Goal: Task Accomplishment & Management: Use online tool/utility

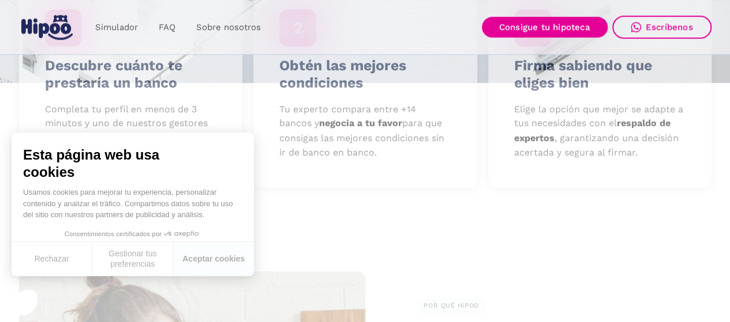
scroll to position [635, 0]
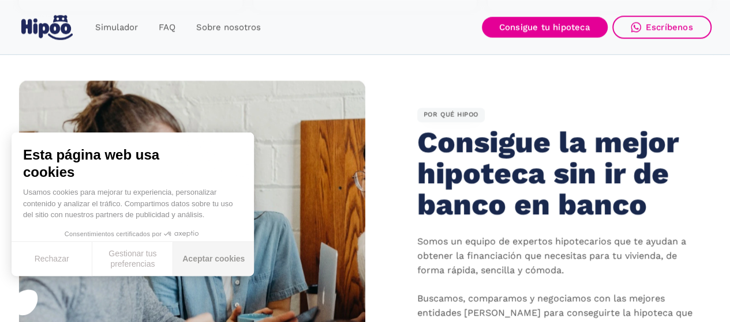
click at [201, 260] on button "Aceptar cookies" at bounding box center [213, 259] width 81 height 34
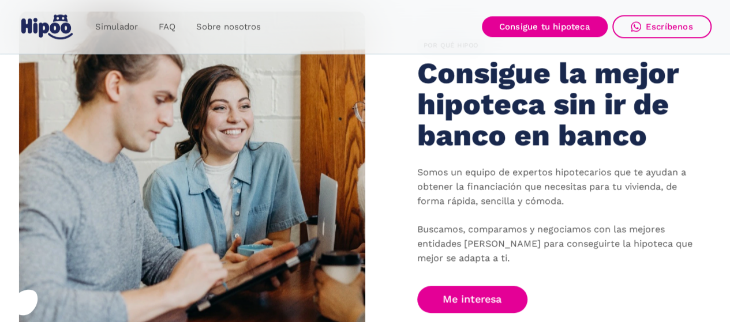
scroll to position [692, 0]
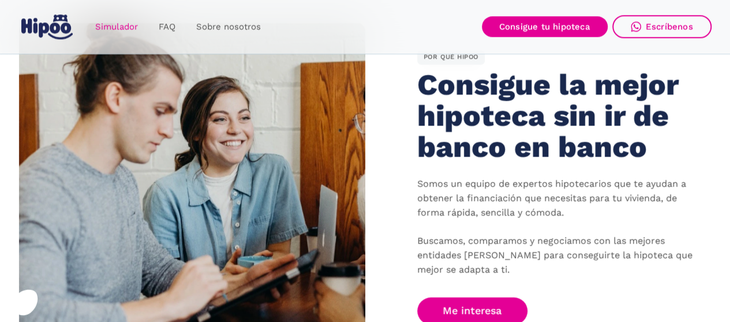
click at [106, 32] on link "Simulador" at bounding box center [116, 27] width 63 height 22
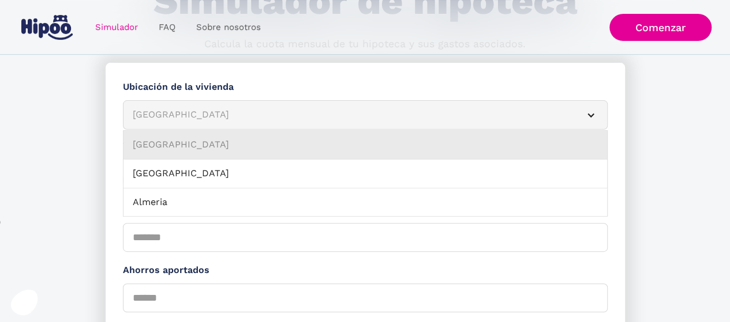
scroll to position [115, 0]
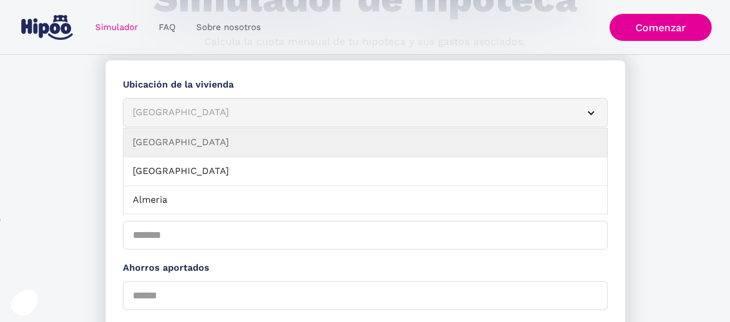
click at [213, 110] on div "[GEOGRAPHIC_DATA]" at bounding box center [351, 113] width 437 height 14
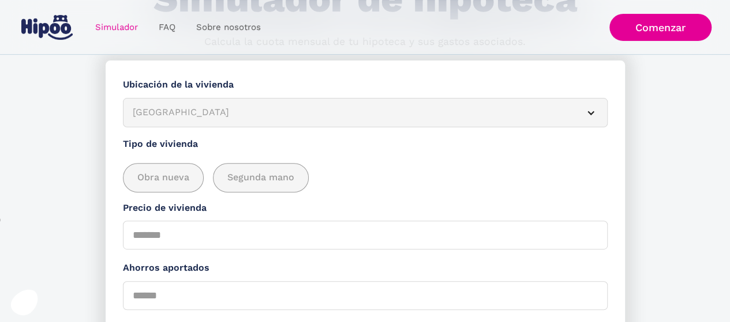
click at [185, 118] on div "[GEOGRAPHIC_DATA]" at bounding box center [351, 113] width 437 height 14
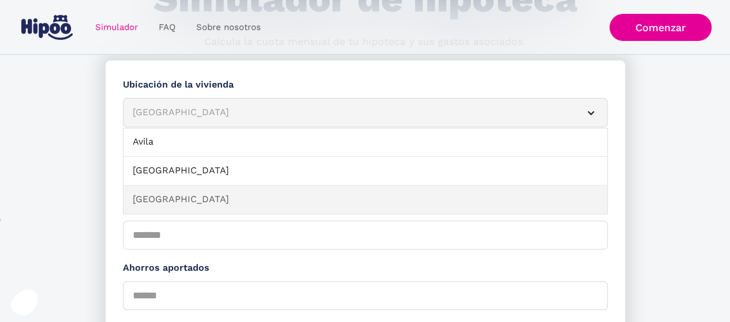
click at [181, 193] on link "[GEOGRAPHIC_DATA]" at bounding box center [364, 200] width 483 height 29
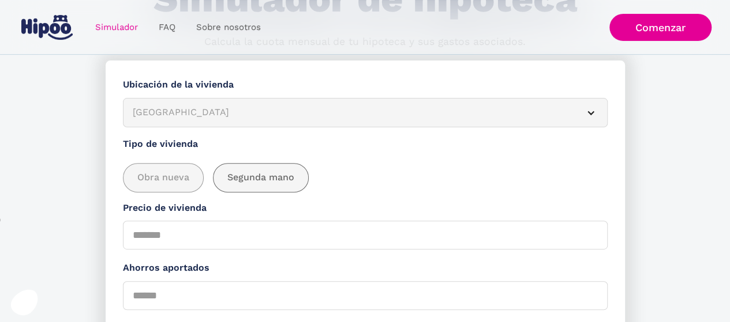
click at [238, 178] on span "Segunda mano" at bounding box center [260, 178] width 67 height 14
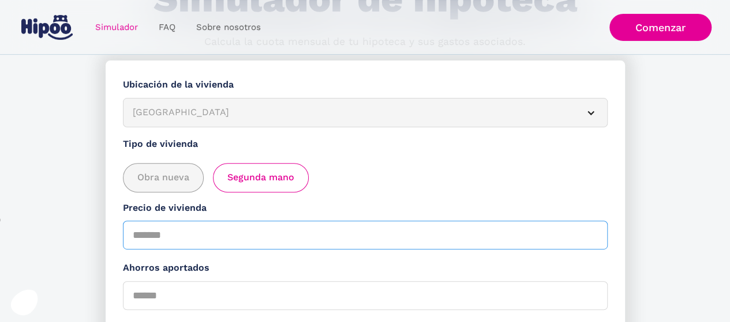
click at [171, 232] on input "Precio de vivienda" at bounding box center [365, 235] width 485 height 29
type input "******"
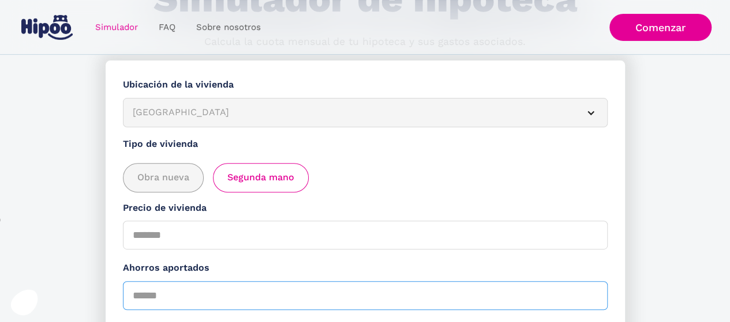
click at [173, 303] on input "Ahorros aportados" at bounding box center [365, 296] width 485 height 29
type input "******"
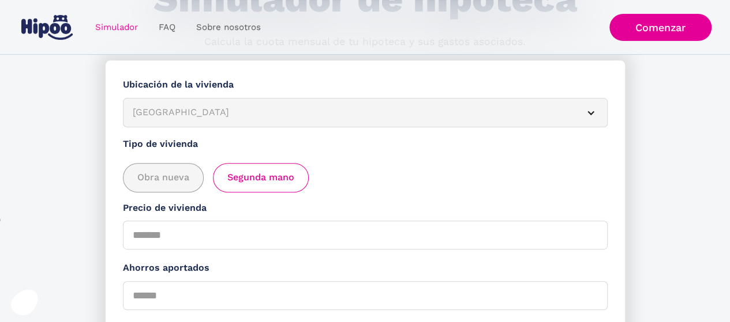
click at [283, 261] on form "**********" at bounding box center [365, 285] width 519 height 448
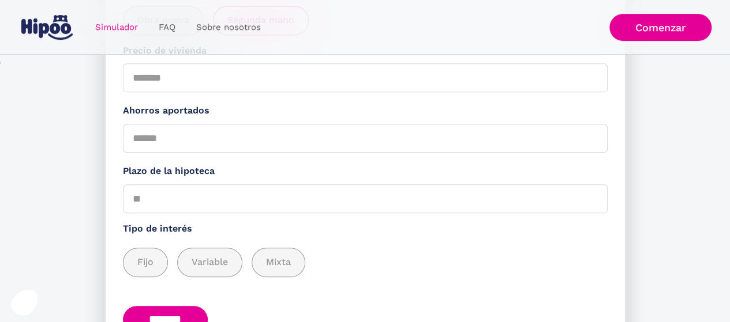
scroll to position [288, 0]
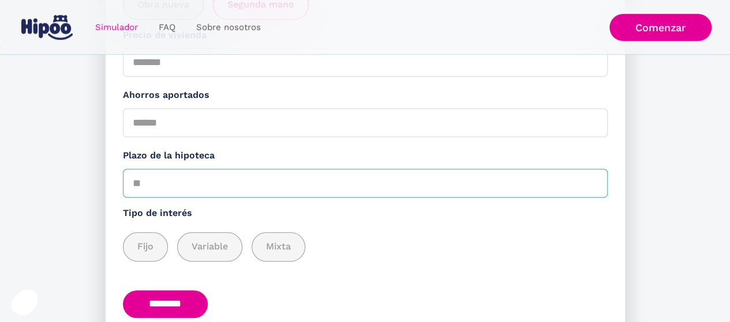
click at [167, 178] on input "Plazo de la hipoteca" at bounding box center [365, 183] width 485 height 29
type input "**"
click at [134, 241] on div "add_description_here" at bounding box center [145, 247] width 44 height 28
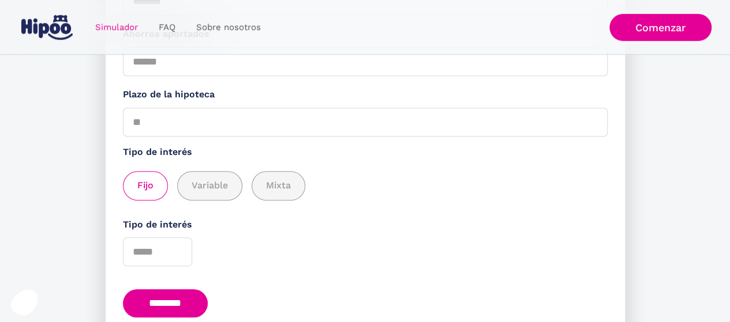
scroll to position [407, 0]
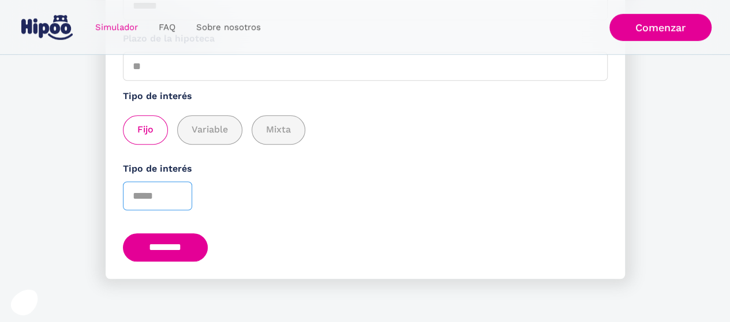
click at [179, 193] on input "*" at bounding box center [157, 196] width 69 height 29
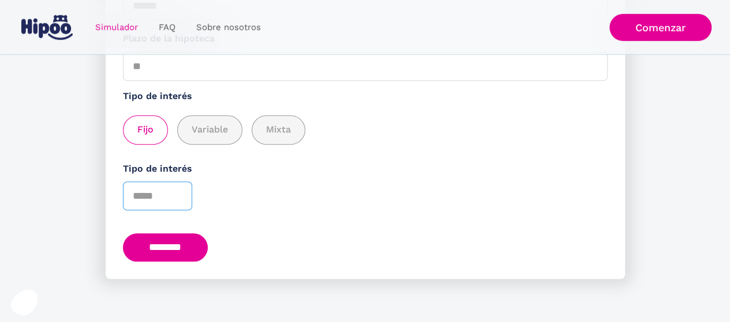
click at [179, 193] on input "*" at bounding box center [157, 196] width 69 height 29
click at [176, 200] on input "*" at bounding box center [157, 196] width 69 height 29
type input "*"
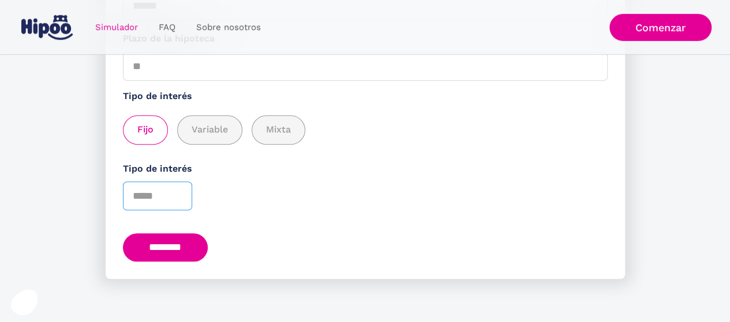
click at [176, 200] on input "*" at bounding box center [157, 196] width 69 height 29
click at [170, 244] on input "********" at bounding box center [165, 248] width 85 height 28
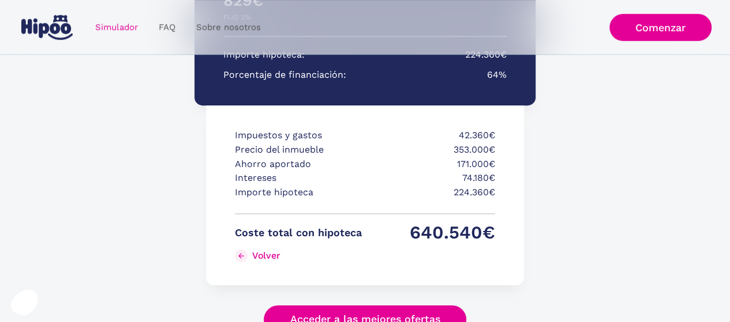
scroll to position [300, 0]
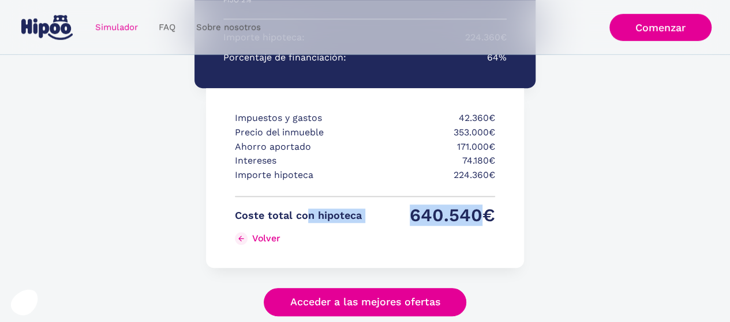
drag, startPoint x: 312, startPoint y: 213, endPoint x: 486, endPoint y: 211, distance: 174.2
click at [486, 211] on div "Coste total con hipoteca 640.540€ Volver" at bounding box center [365, 231] width 260 height 44
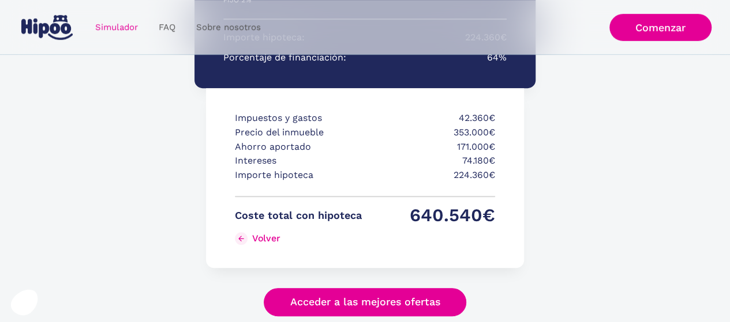
click at [527, 214] on div "FIJO 30 AÑOS Tu cuota mensual PRIMEROS 3 AÑOS RESTO DE AÑOS 829€ 0€ FIJO 2% VAR…" at bounding box center [364, 102] width 340 height 452
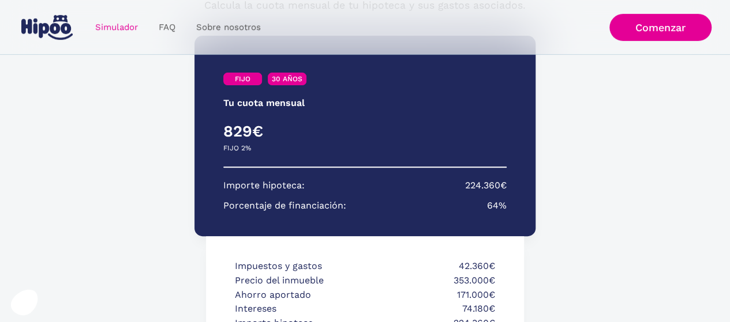
scroll to position [0, 0]
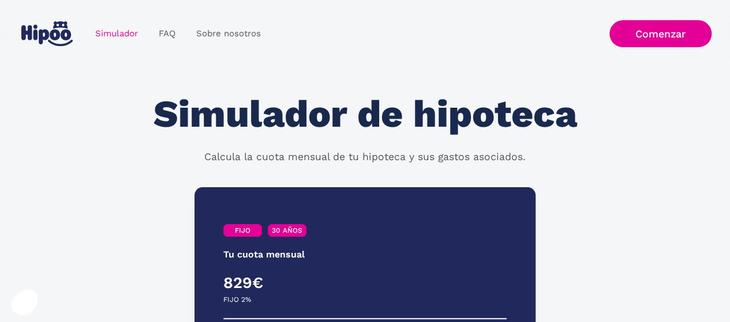
scroll to position [358, 0]
